Goal: Find specific page/section: Find specific page/section

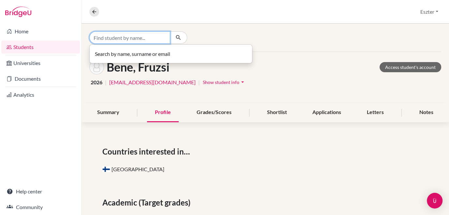
click at [159, 38] on input "Find student by name..." at bounding box center [129, 37] width 81 height 12
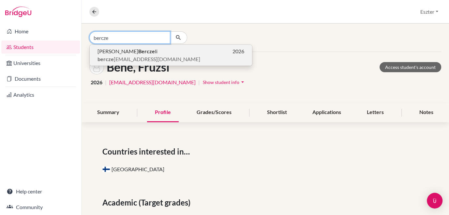
type input "bercze"
click at [137, 49] on p "[PERSON_NAME] li 2026" at bounding box center [171, 51] width 147 height 8
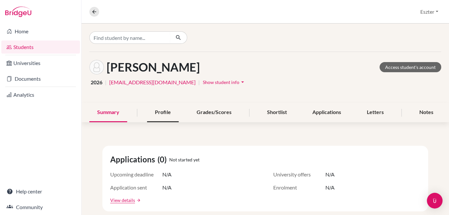
click at [163, 110] on div "Profile" at bounding box center [163, 112] width 32 height 19
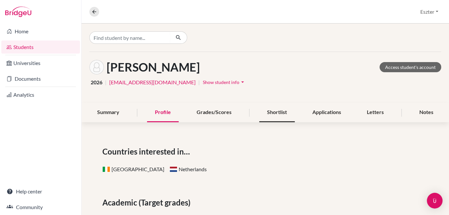
click at [280, 112] on div "Shortlist" at bounding box center [277, 112] width 36 height 19
